Goal: Transaction & Acquisition: Purchase product/service

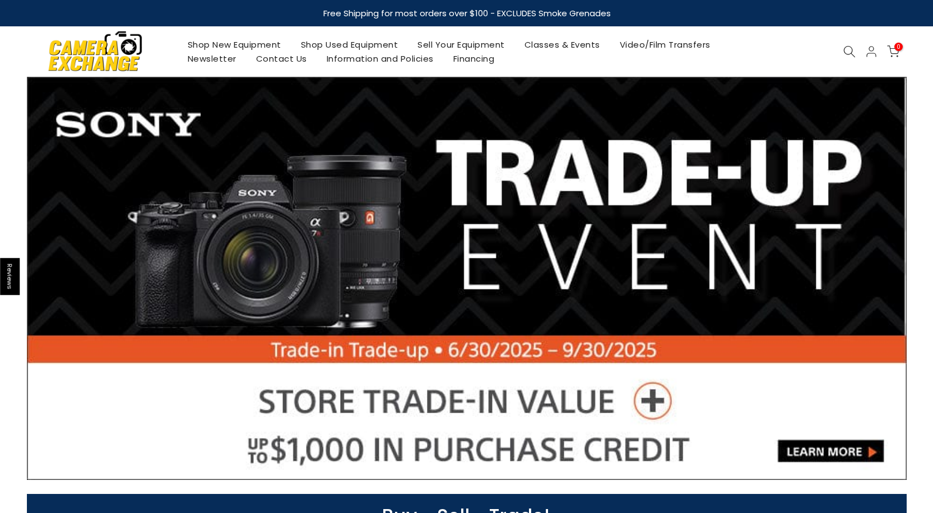
click at [327, 42] on link "Shop Used Equipment" at bounding box center [349, 45] width 117 height 14
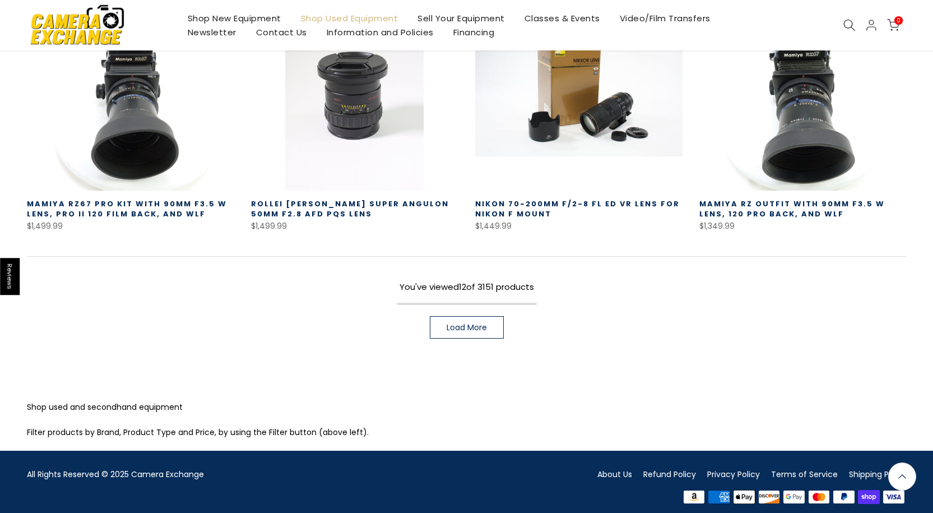
scroll to position [811, 0]
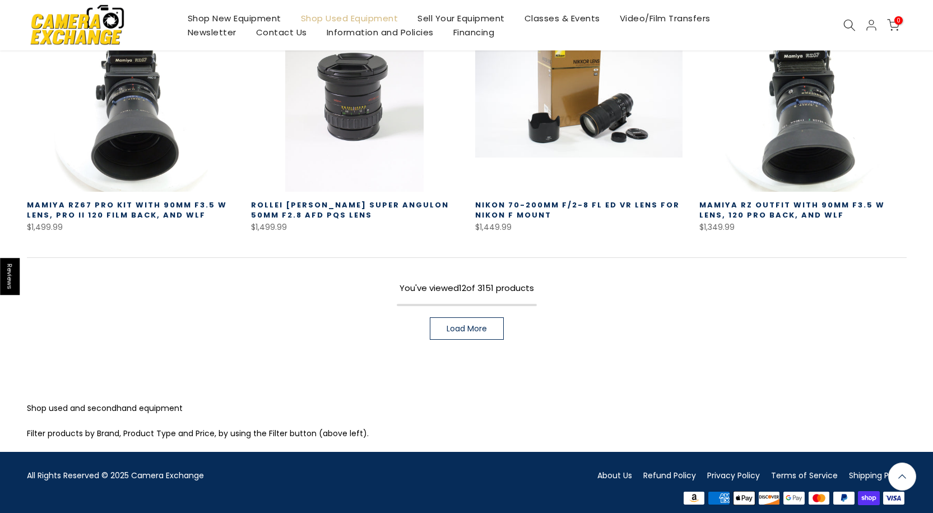
click at [456, 324] on span "Load More" at bounding box center [467, 328] width 40 height 8
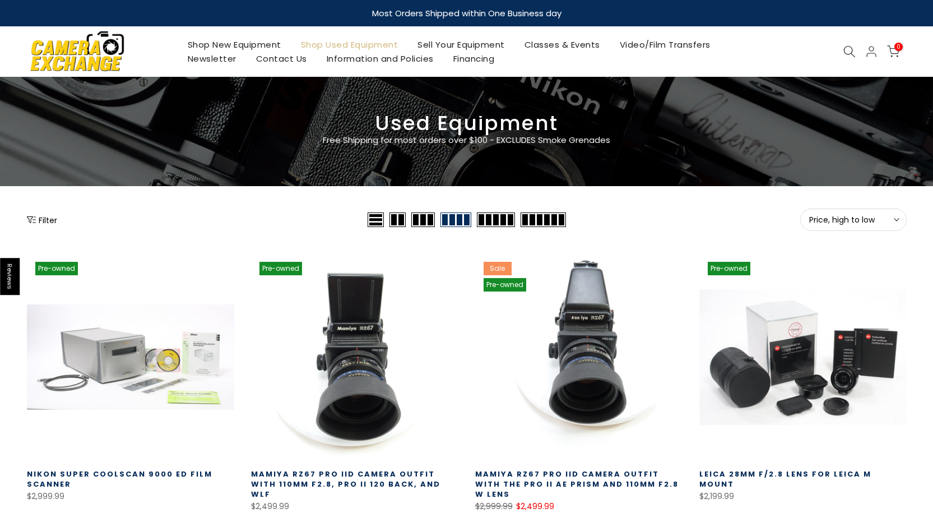
click at [835, 219] on span "Price, high to low" at bounding box center [853, 220] width 89 height 10
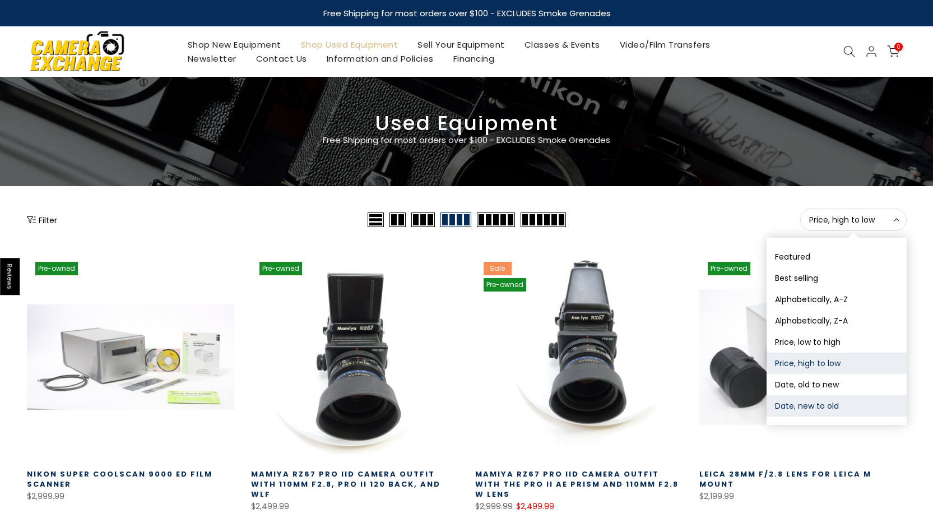
click at [822, 404] on button "Date, new to old" at bounding box center [837, 405] width 140 height 21
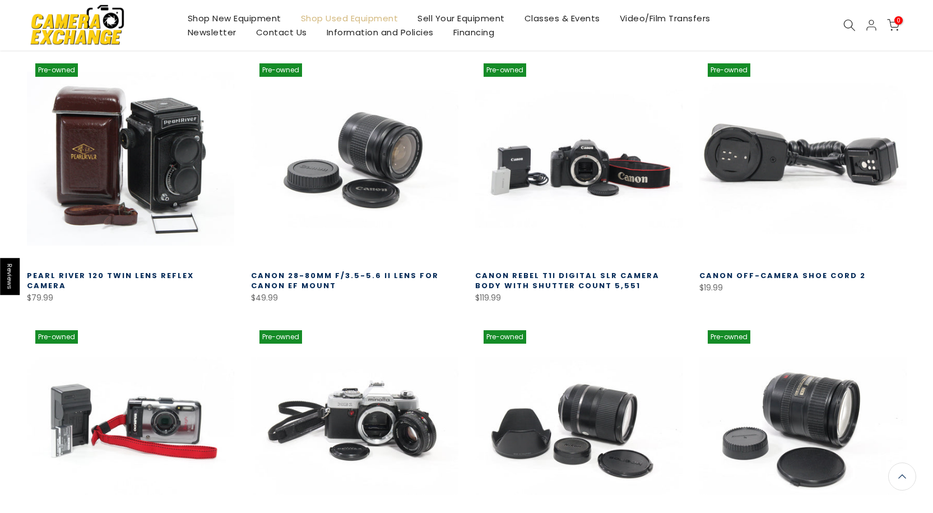
scroll to position [196, 0]
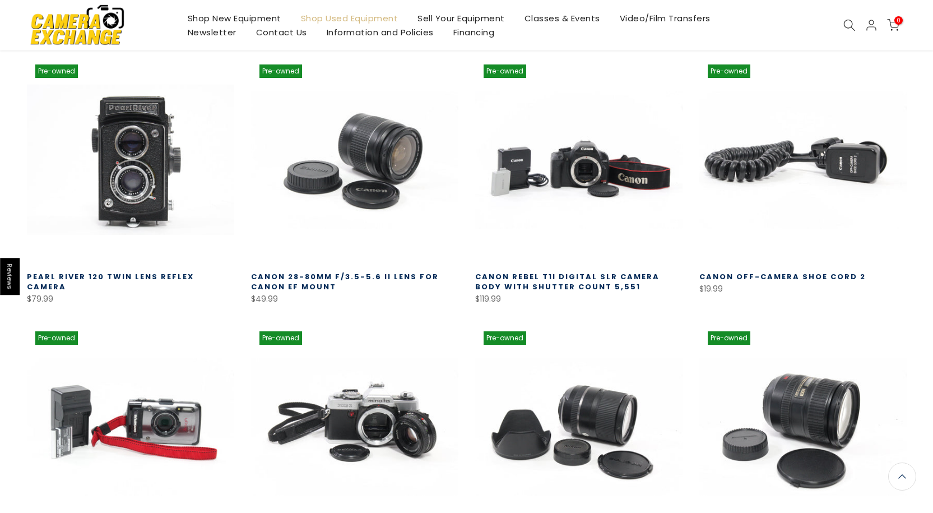
click at [148, 164] on link at bounding box center [130, 159] width 207 height 207
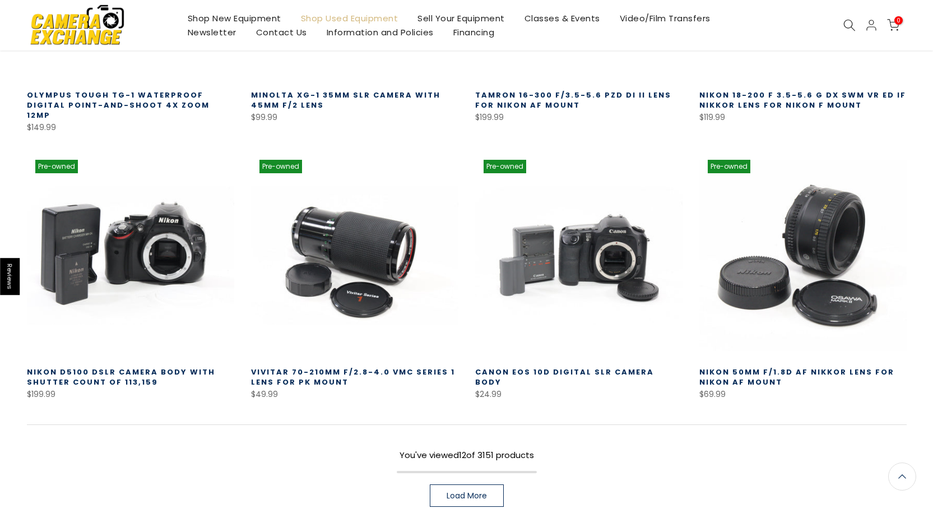
scroll to position [758, 0]
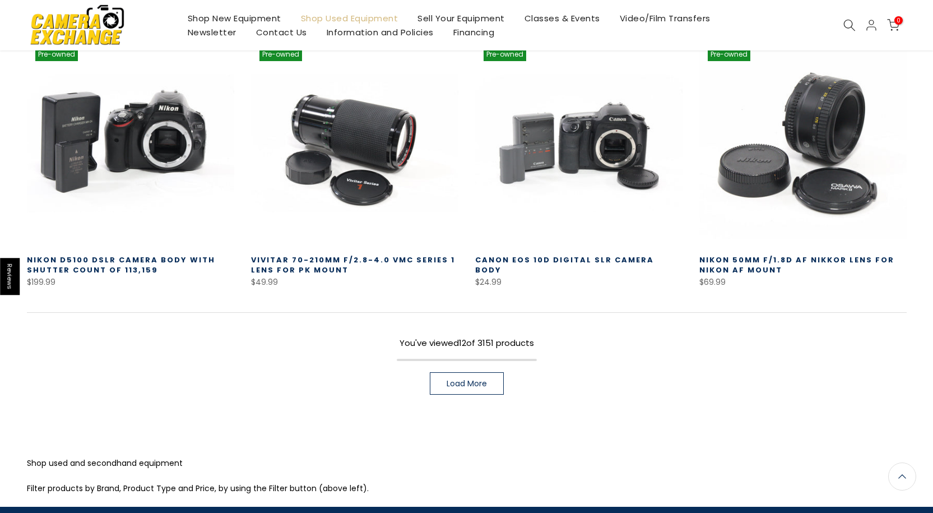
click at [473, 380] on link "Load More" at bounding box center [467, 383] width 74 height 22
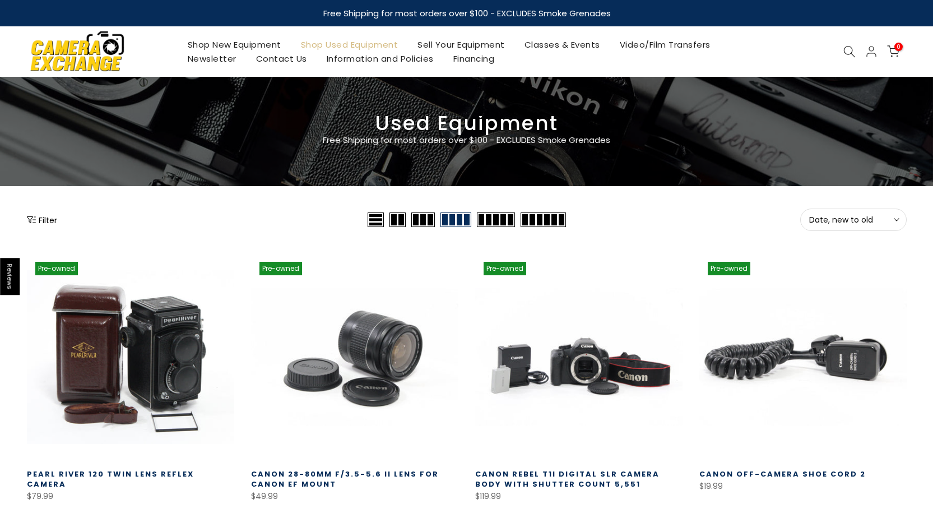
click at [846, 47] on icon at bounding box center [849, 51] width 12 height 12
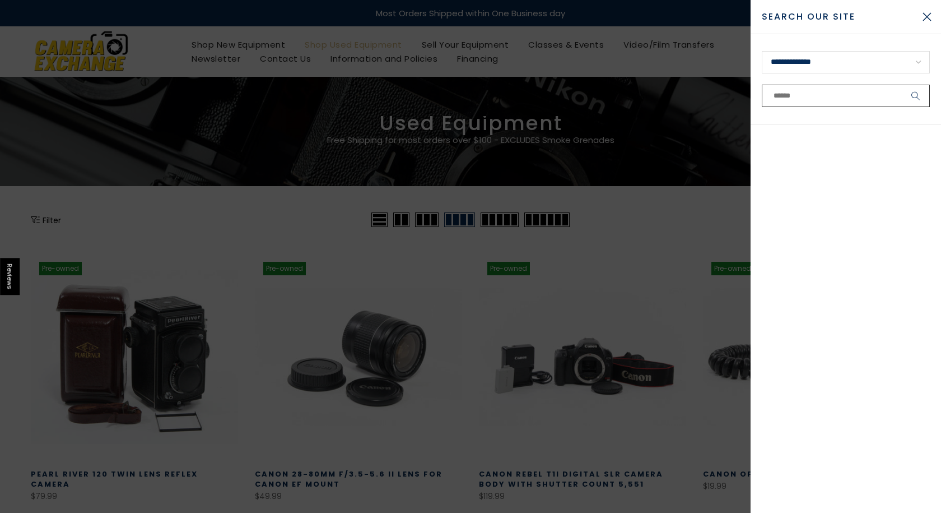
click at [799, 97] on input "text" at bounding box center [846, 96] width 168 height 22
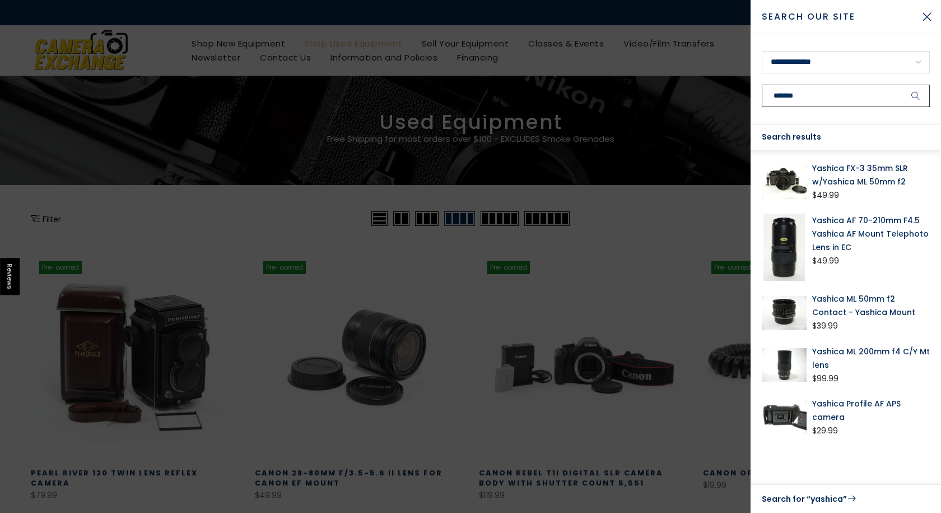
type input "*******"
click at [902, 85] on button "submit" at bounding box center [916, 96] width 28 height 22
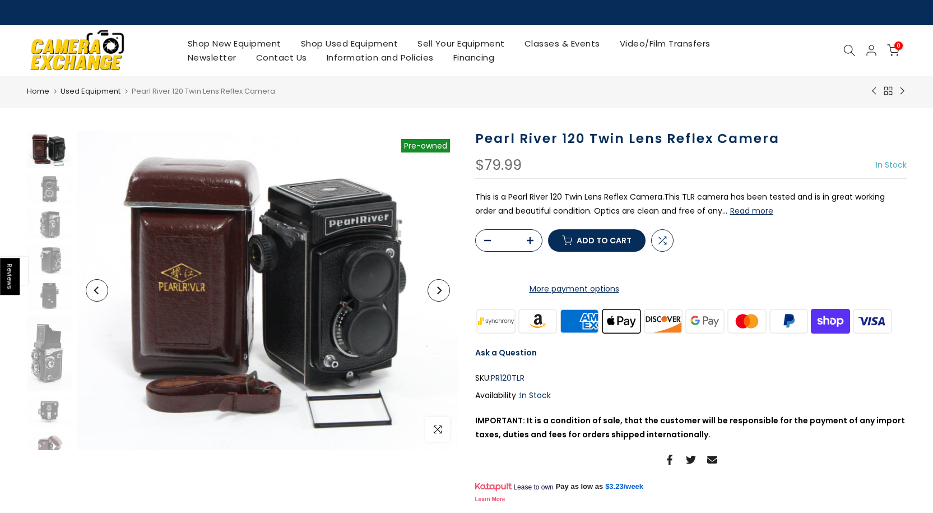
click at [440, 291] on icon "Next" at bounding box center [439, 290] width 4 height 8
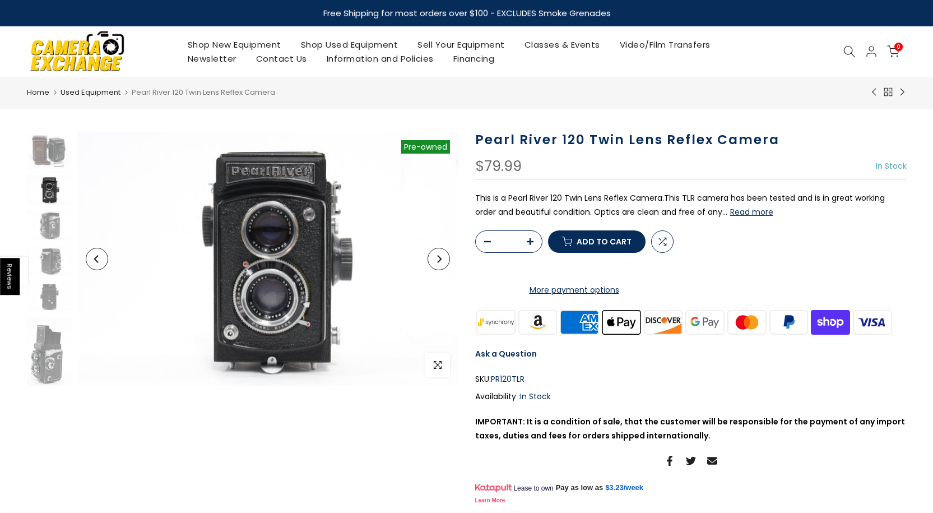
click at [441, 254] on button "Next" at bounding box center [439, 259] width 22 height 22
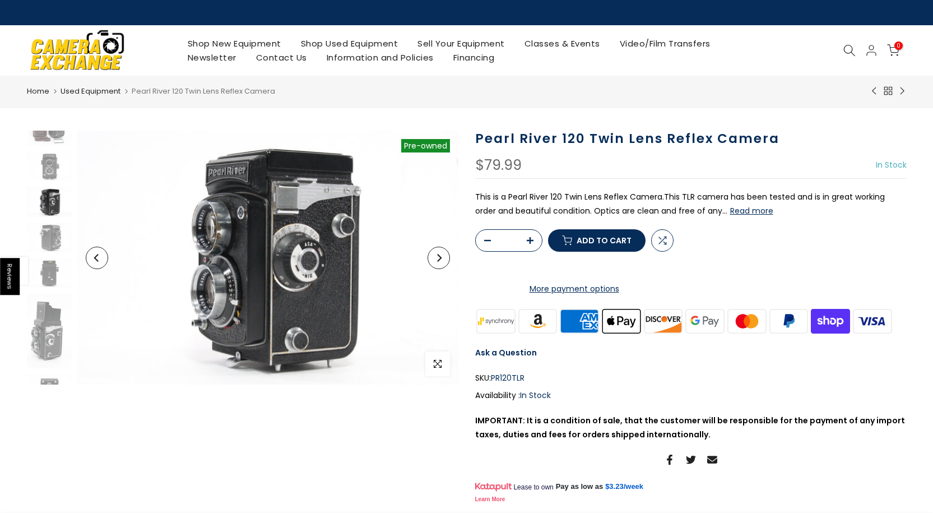
click at [441, 254] on icon "Next" at bounding box center [439, 258] width 8 height 8
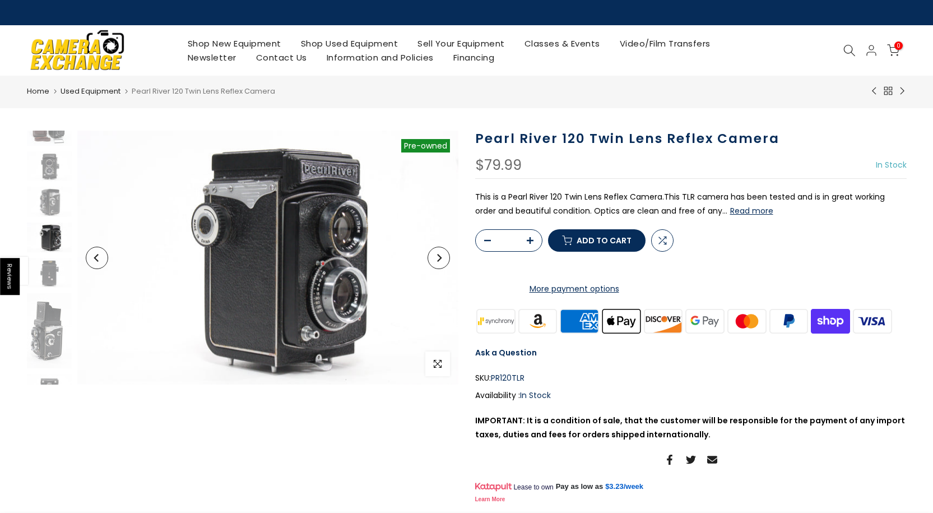
scroll to position [58, 0]
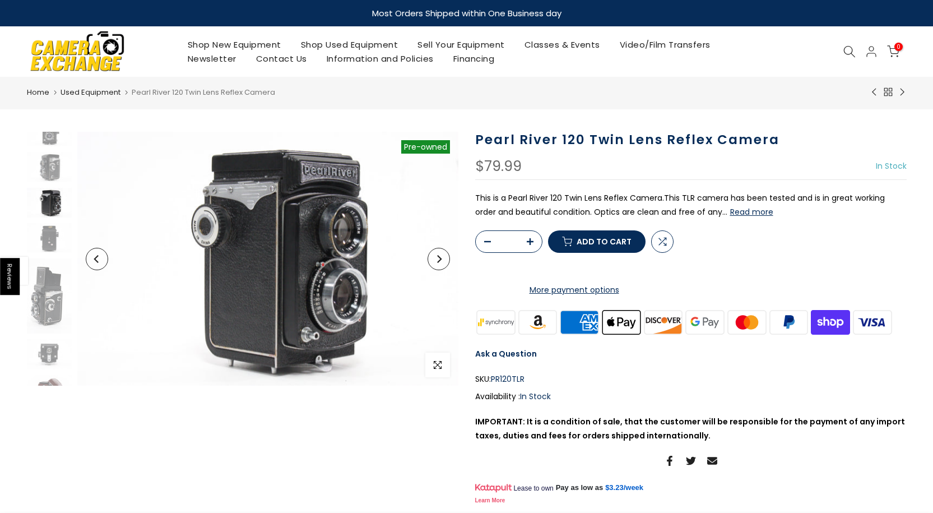
click at [441, 254] on button "Next" at bounding box center [439, 259] width 22 height 22
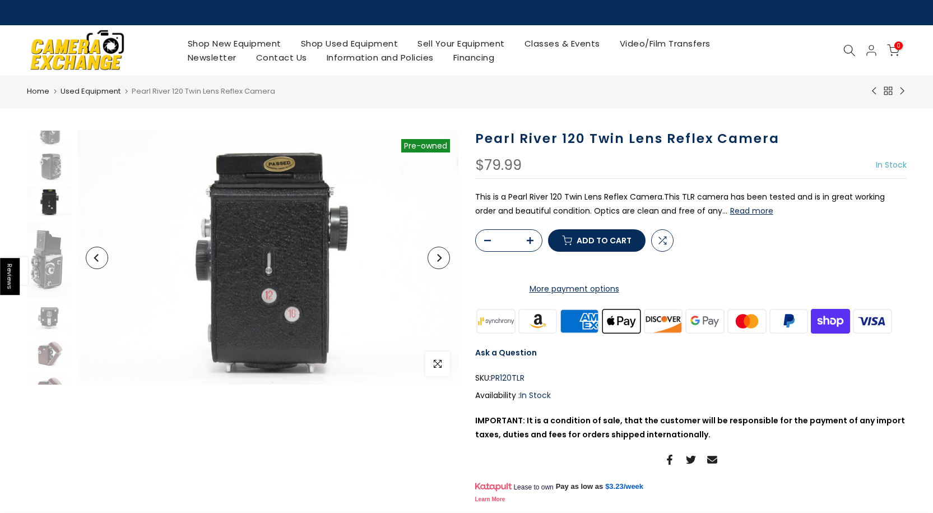
click at [441, 254] on icon "Next" at bounding box center [439, 258] width 8 height 8
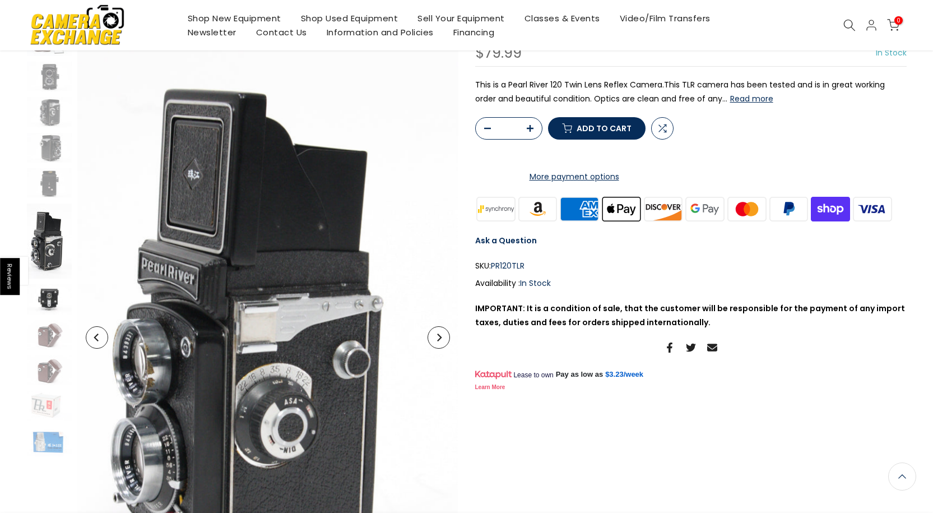
scroll to position [111, 0]
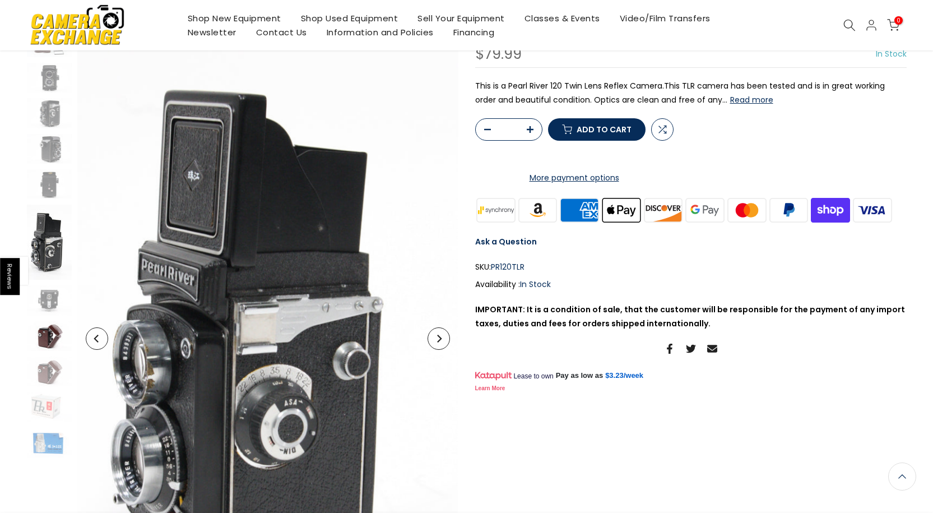
click at [51, 335] on img at bounding box center [49, 336] width 45 height 30
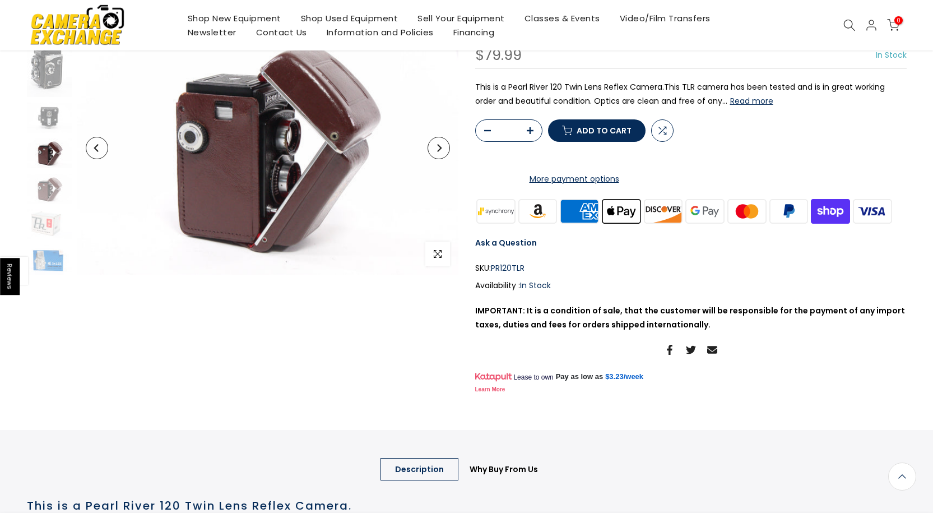
scroll to position [112, 0]
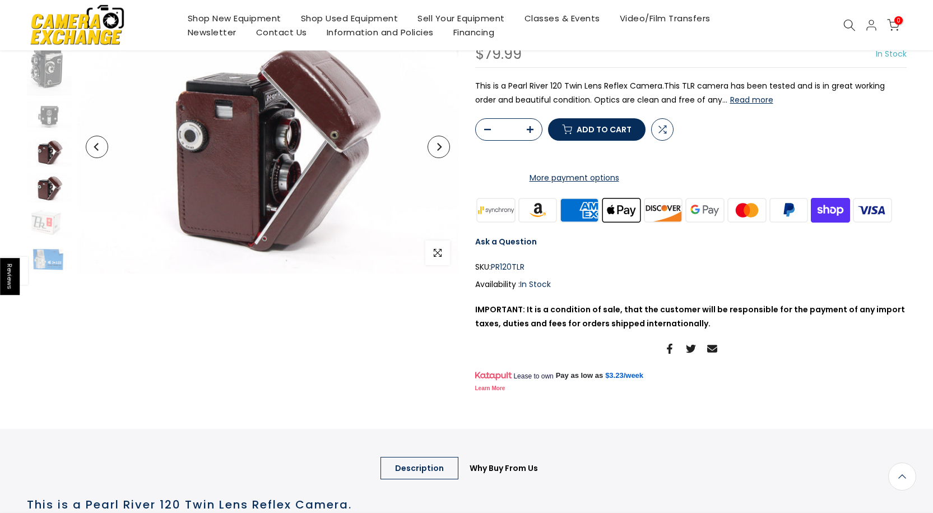
click at [41, 188] on img at bounding box center [49, 188] width 45 height 30
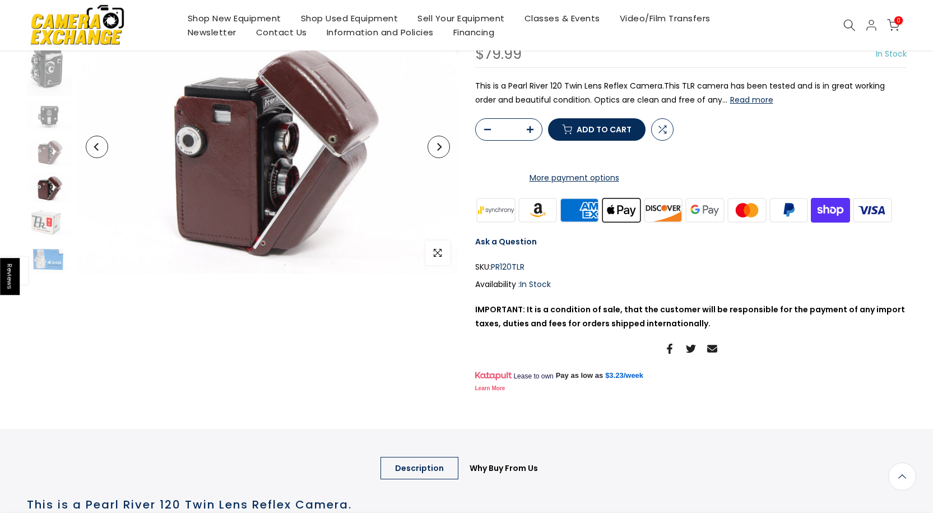
click at [43, 224] on img at bounding box center [49, 223] width 45 height 30
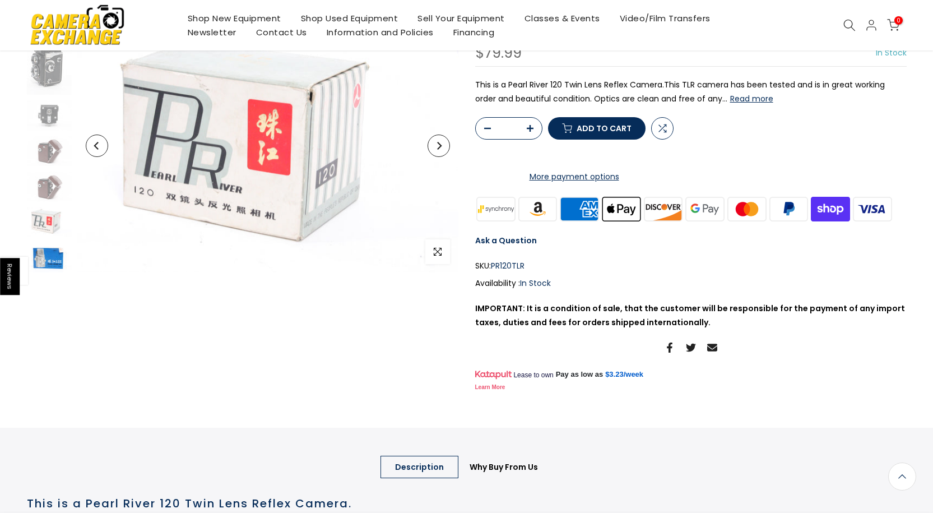
scroll to position [111, 0]
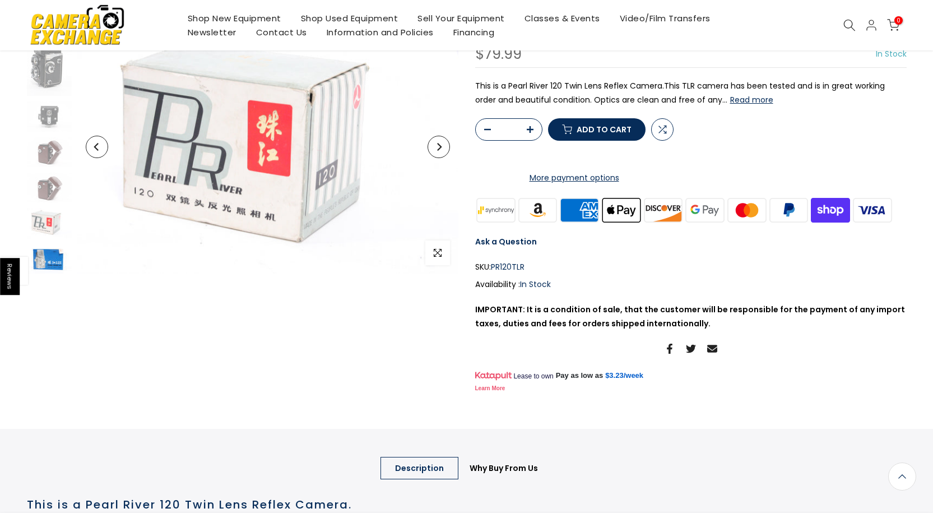
click at [53, 259] on img at bounding box center [49, 259] width 45 height 30
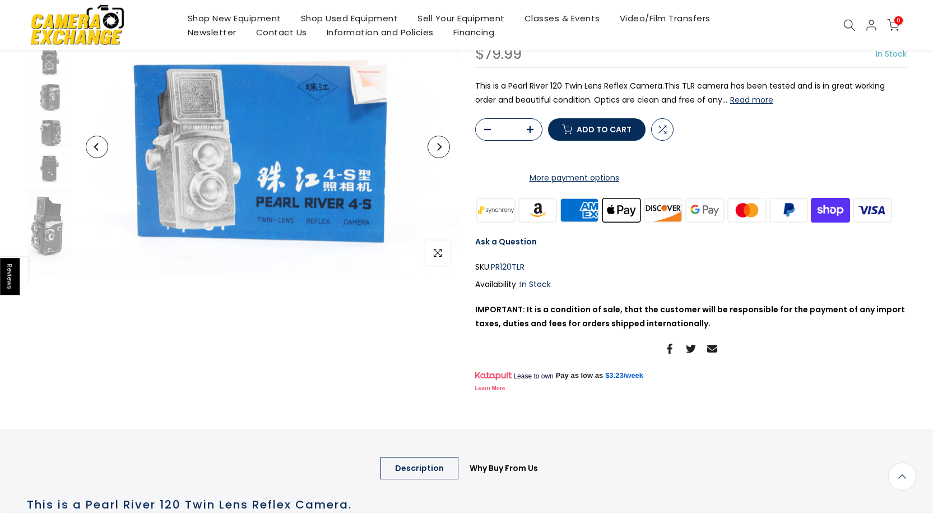
scroll to position [0, 0]
click at [52, 82] on img at bounding box center [49, 78] width 45 height 30
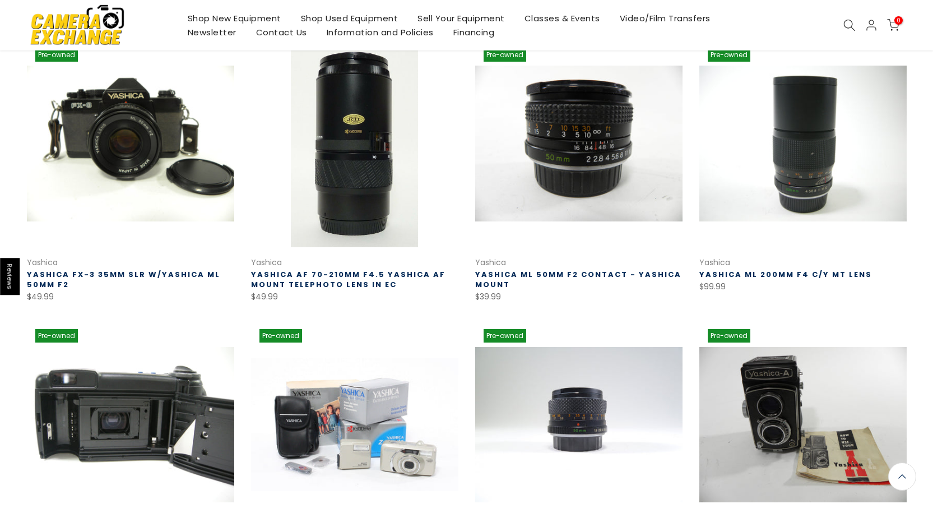
scroll to position [198, 0]
